Goal: Task Accomplishment & Management: Use online tool/utility

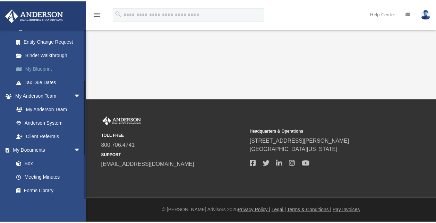
scroll to position [120, 0]
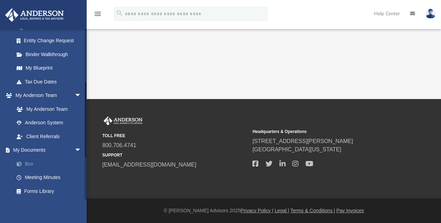
click at [32, 163] on link "Box" at bounding box center [51, 164] width 82 height 14
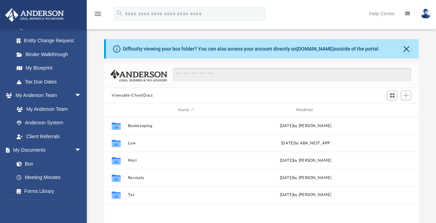
scroll to position [152, 309]
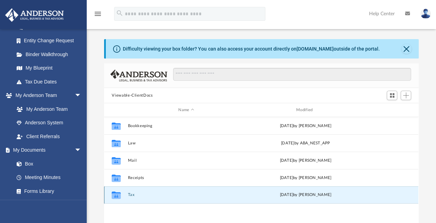
click at [144, 194] on button "Tax" at bounding box center [186, 195] width 117 height 5
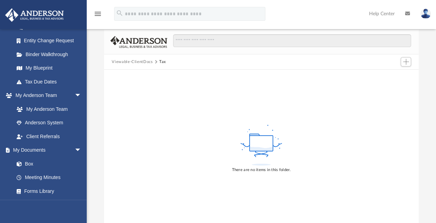
scroll to position [33, 0]
click at [403, 66] on button "Add" at bounding box center [406, 63] width 10 height 10
click at [388, 75] on li "Upload" at bounding box center [396, 76] width 22 height 7
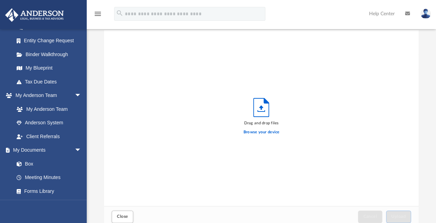
scroll to position [171, 309]
click at [259, 130] on label "Browse your device" at bounding box center [262, 132] width 36 height 6
click at [0, 0] on input "Browse your device" at bounding box center [0, 0] width 0 height 0
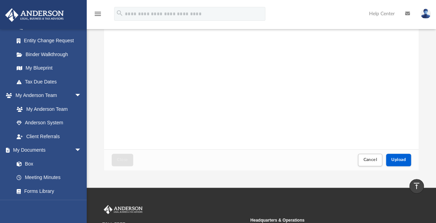
scroll to position [96, 0]
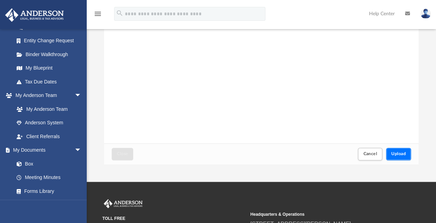
click at [398, 153] on span "Upload" at bounding box center [398, 154] width 15 height 4
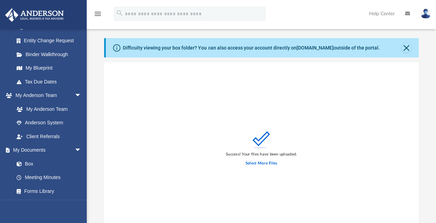
scroll to position [0, 0]
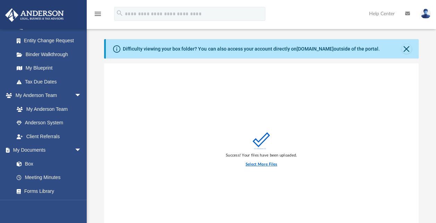
click at [262, 166] on label "Select More Files" at bounding box center [262, 165] width 32 height 6
click at [0, 0] on input "Select More Files" at bounding box center [0, 0] width 0 height 0
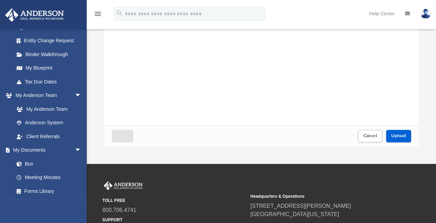
scroll to position [115, 0]
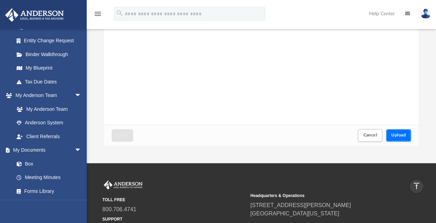
click at [398, 136] on span "Upload" at bounding box center [398, 135] width 15 height 4
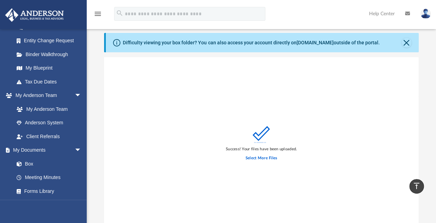
scroll to position [0, 0]
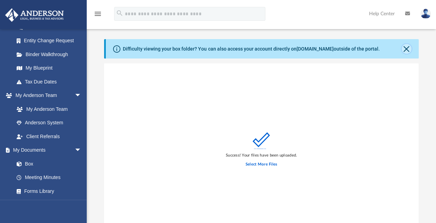
click at [404, 49] on button "Close" at bounding box center [407, 49] width 10 height 10
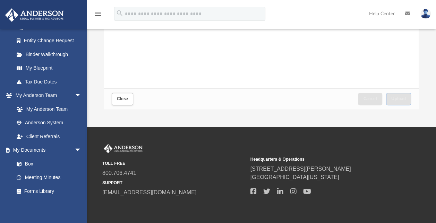
scroll to position [127, 0]
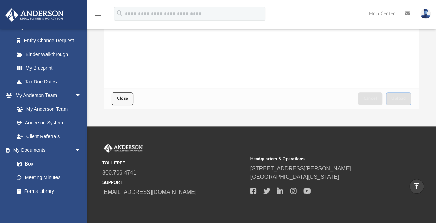
click at [120, 97] on span "Close" at bounding box center [122, 98] width 11 height 4
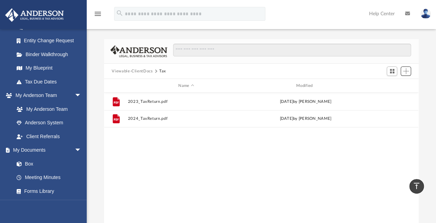
scroll to position [152, 309]
